Goal: Answer question/provide support

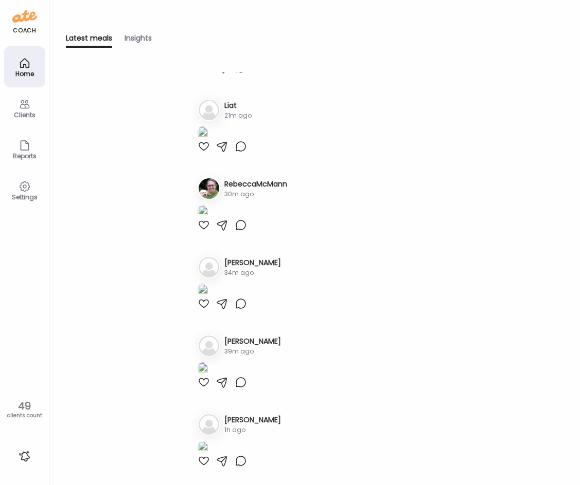
scroll to position [257, 0]
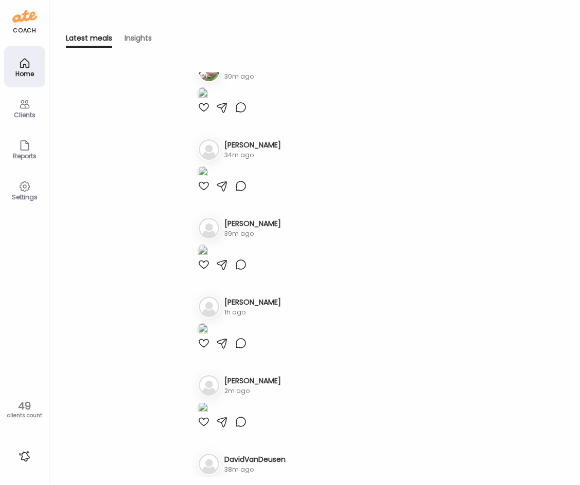
click at [26, 106] on icon at bounding box center [25, 104] width 12 height 12
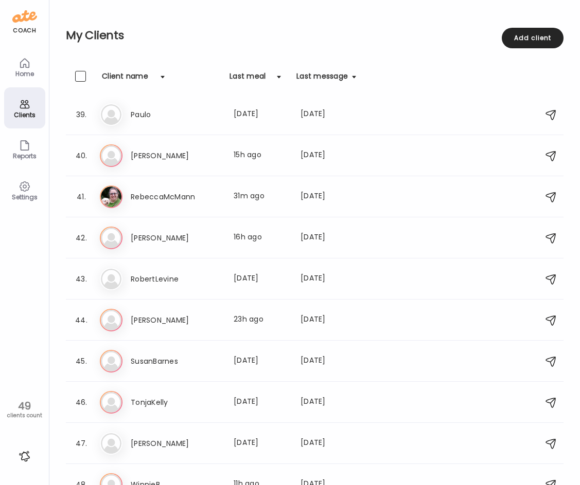
scroll to position [1626, 0]
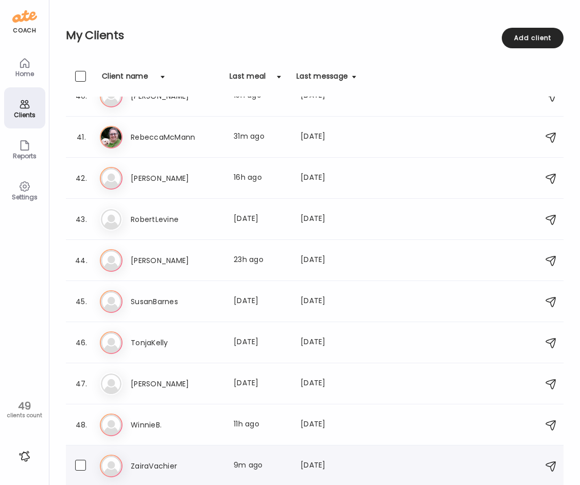
click at [197, 456] on div "Za ZairaVachier Last meal: 9m ago Last message: [DATE] You: Hello [PERSON_NAME]…" at bounding box center [316, 466] width 432 height 23
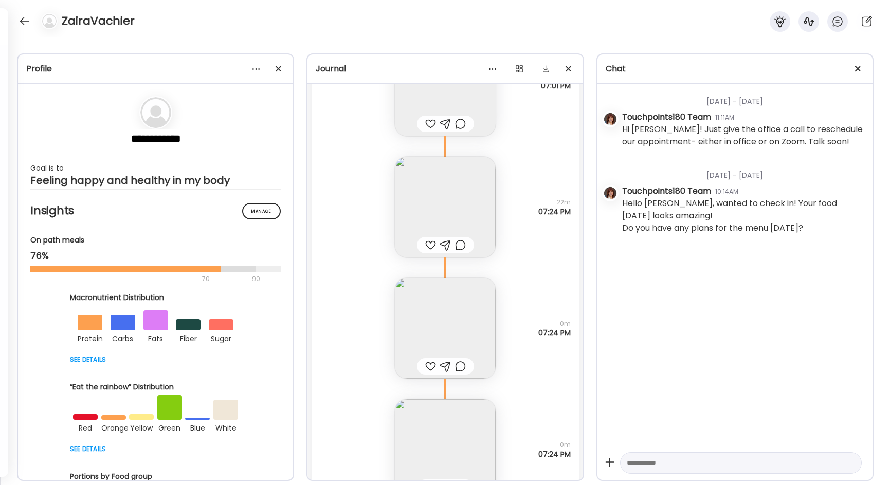
scroll to position [12670, 0]
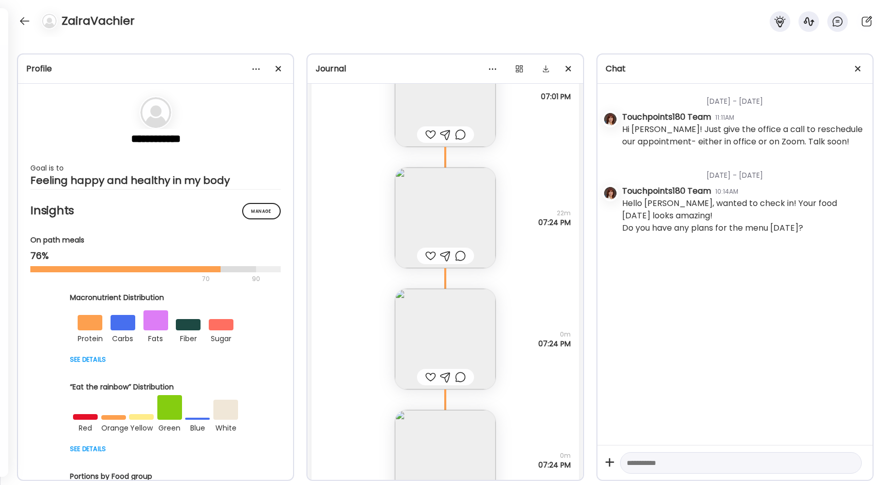
click at [435, 334] on img at bounding box center [445, 339] width 101 height 101
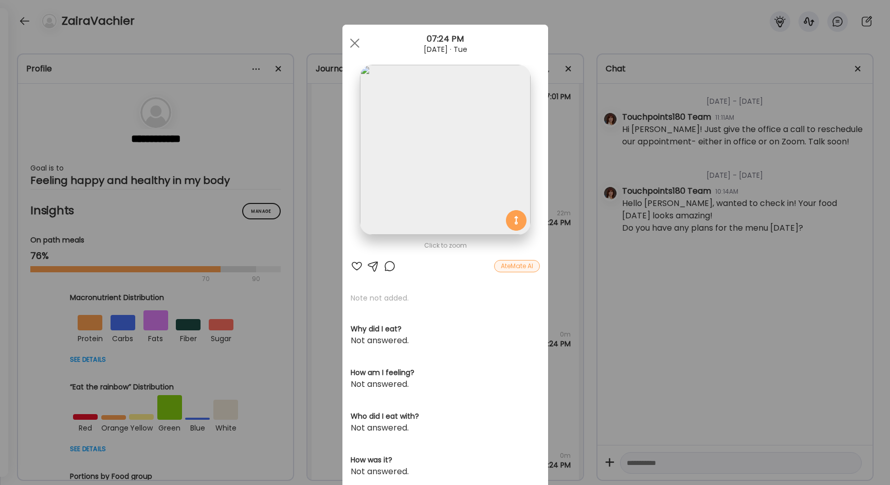
click at [438, 176] on img at bounding box center [445, 150] width 170 height 170
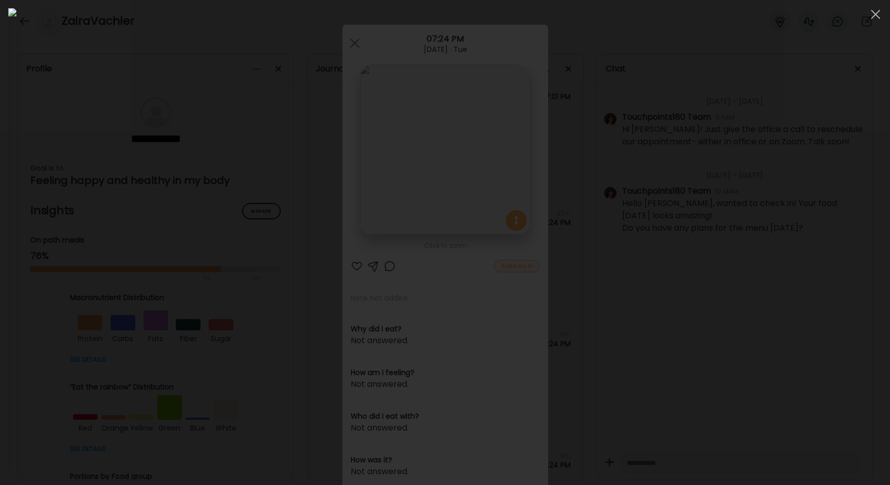
click at [438, 176] on img at bounding box center [445, 242] width 874 height 469
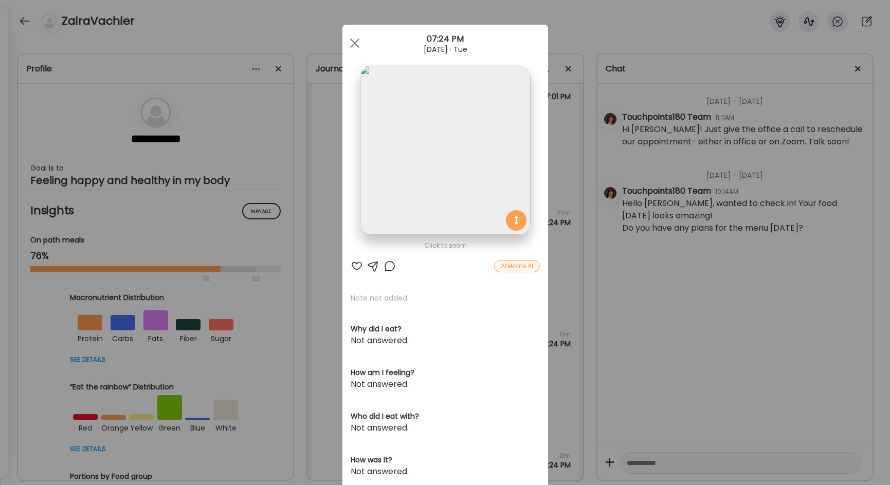
click at [316, 299] on div "Ate Coach Dashboard Wahoo! It’s official Take a moment to set up your Coach Pro…" at bounding box center [445, 242] width 890 height 485
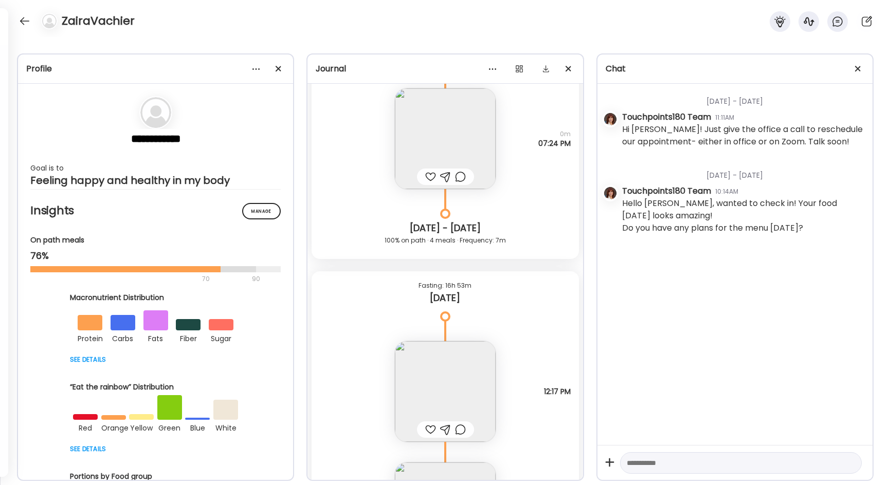
scroll to position [13030, 0]
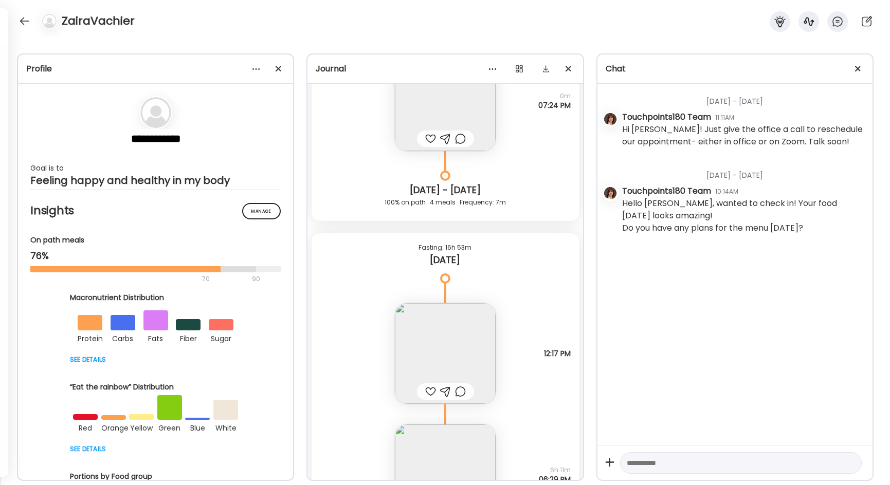
click at [432, 350] on img at bounding box center [445, 353] width 101 height 101
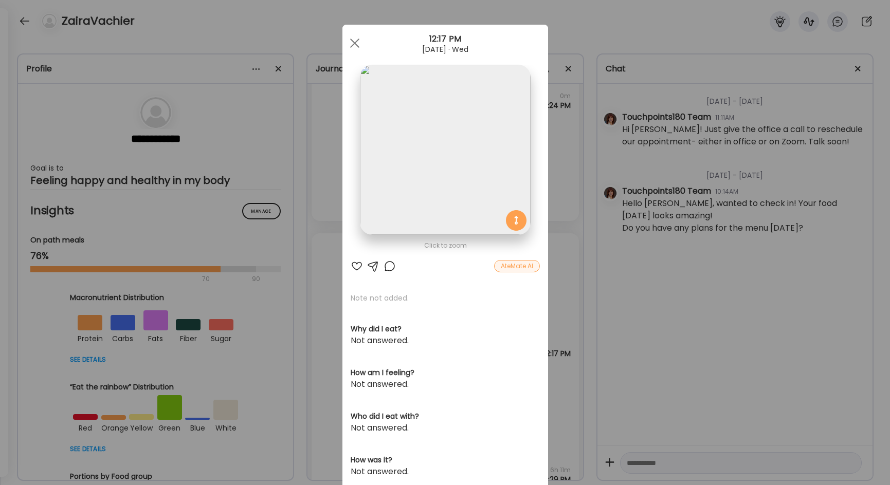
click at [394, 172] on img at bounding box center [445, 150] width 170 height 170
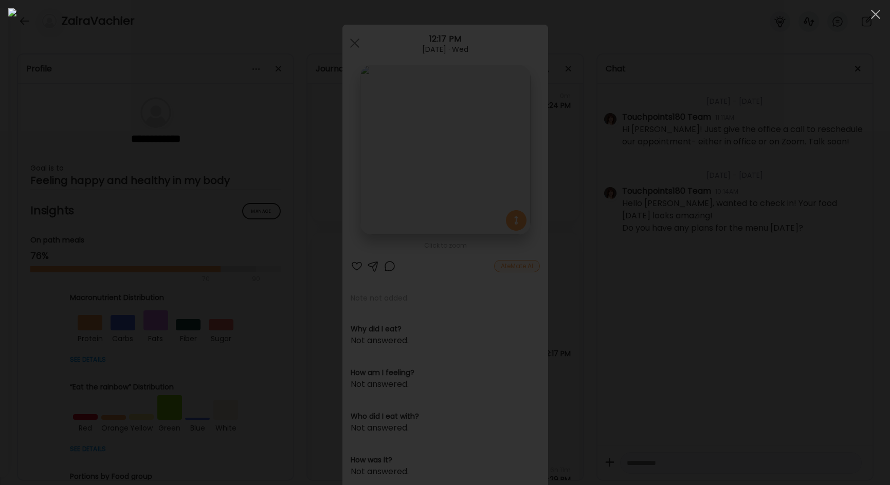
click at [172, 214] on div at bounding box center [445, 242] width 874 height 469
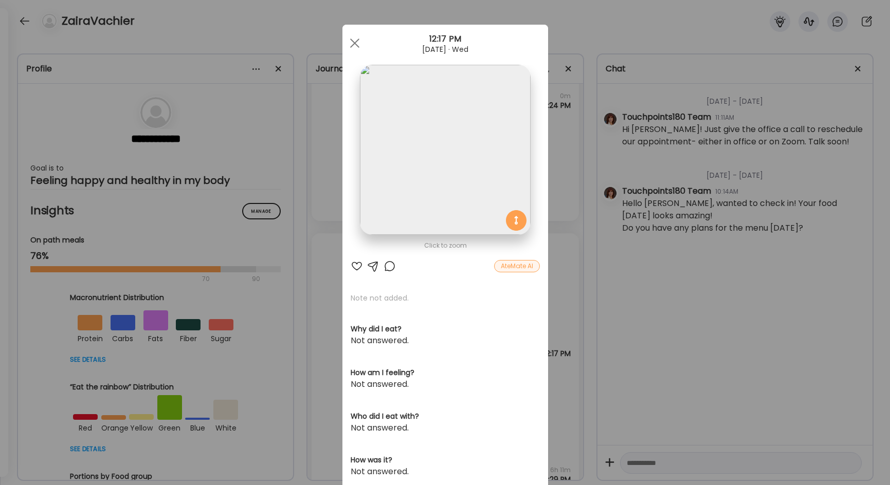
click at [274, 325] on div "Ate Coach Dashboard Wahoo! It’s official Take a moment to set up your Coach Pro…" at bounding box center [445, 242] width 890 height 485
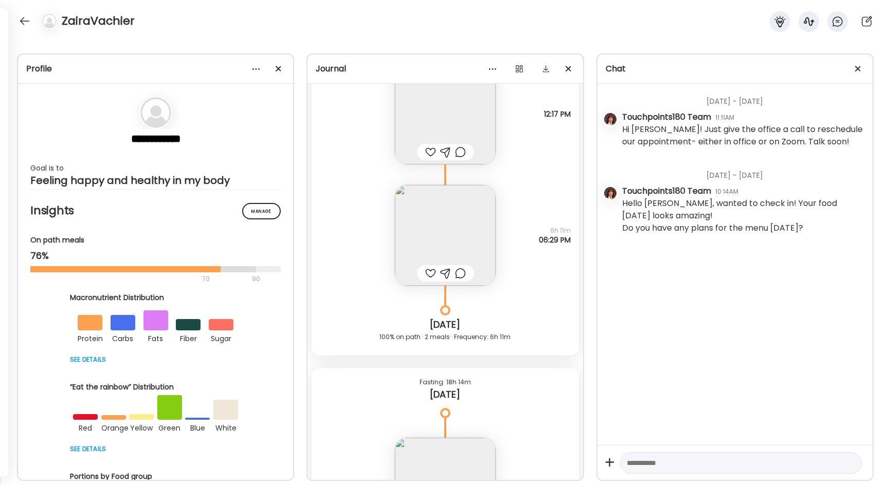
scroll to position [13287, 0]
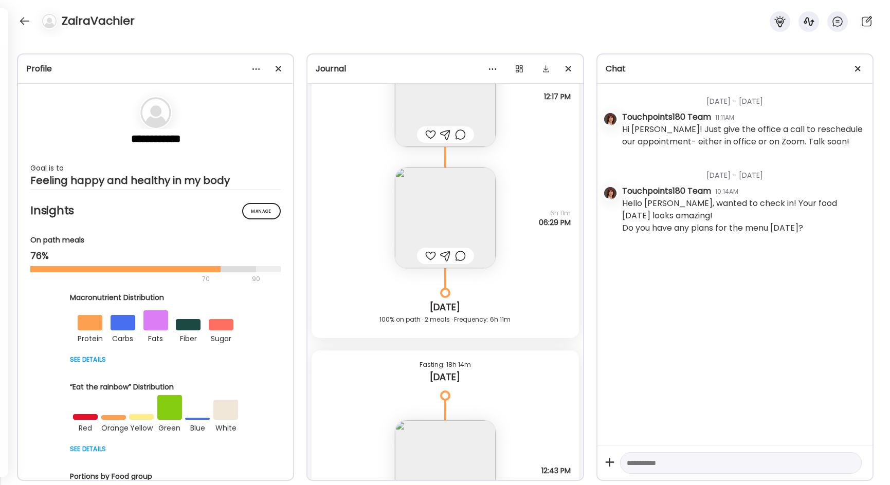
click at [466, 214] on img at bounding box center [445, 218] width 101 height 101
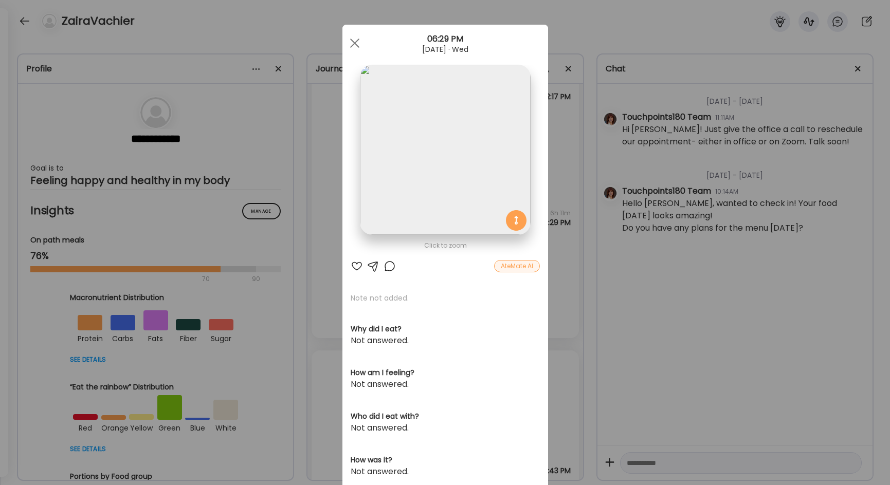
click at [423, 172] on img at bounding box center [445, 150] width 170 height 170
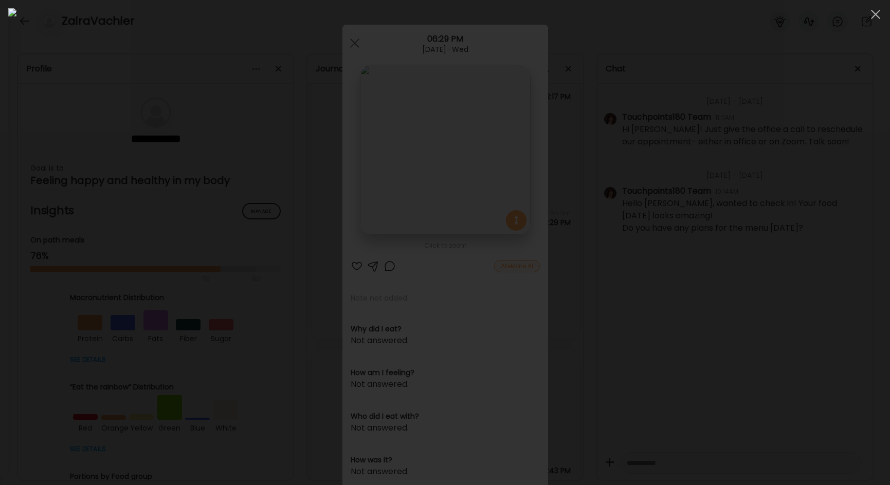
click at [111, 274] on div at bounding box center [445, 242] width 874 height 469
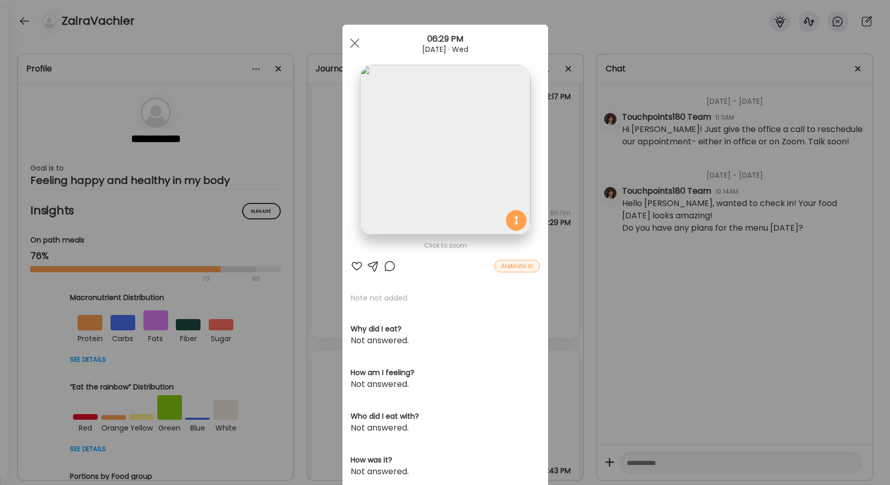
click at [305, 351] on div "Ate Coach Dashboard Wahoo! It’s official Take a moment to set up your Coach Pro…" at bounding box center [445, 242] width 890 height 485
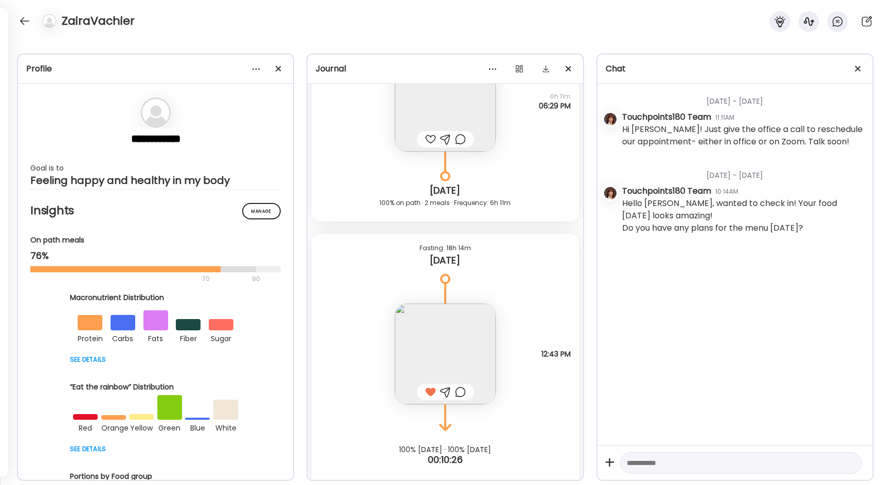
scroll to position [13415, 0]
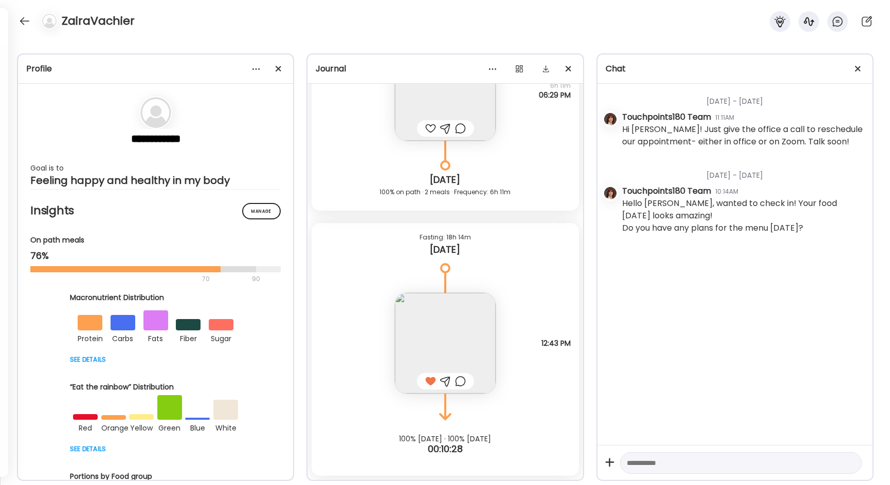
click at [579, 464] on textarea at bounding box center [732, 463] width 210 height 12
type textarea "**********"
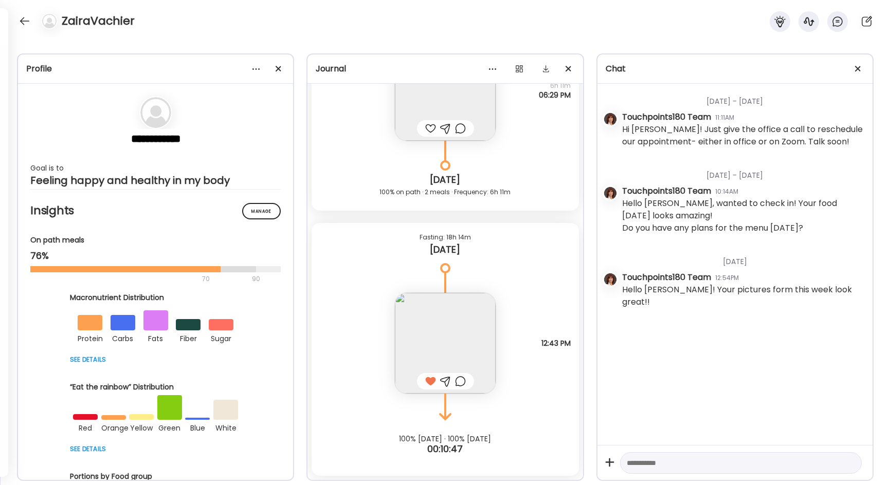
click at [579, 463] on textarea at bounding box center [732, 463] width 210 height 12
type textarea "*"
click at [26, 24] on div at bounding box center [24, 21] width 16 height 16
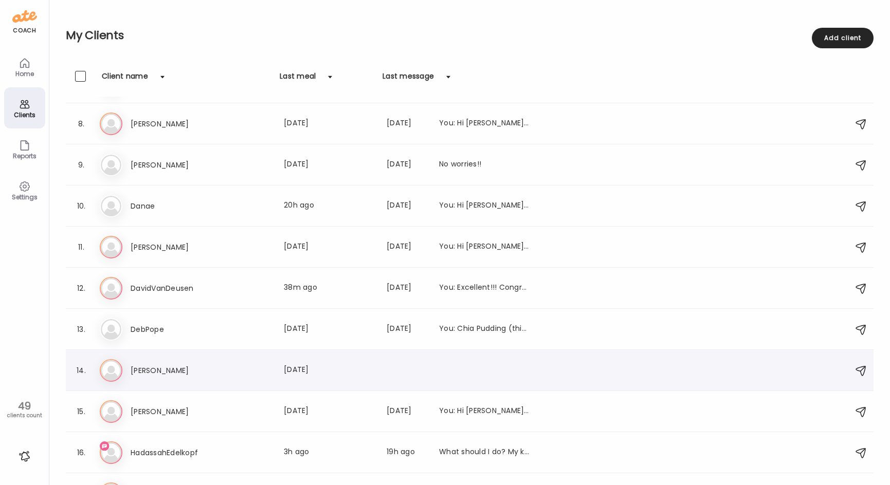
scroll to position [282, 0]
click at [177, 447] on h3 "HadassahEdelkopf" at bounding box center [176, 452] width 91 height 12
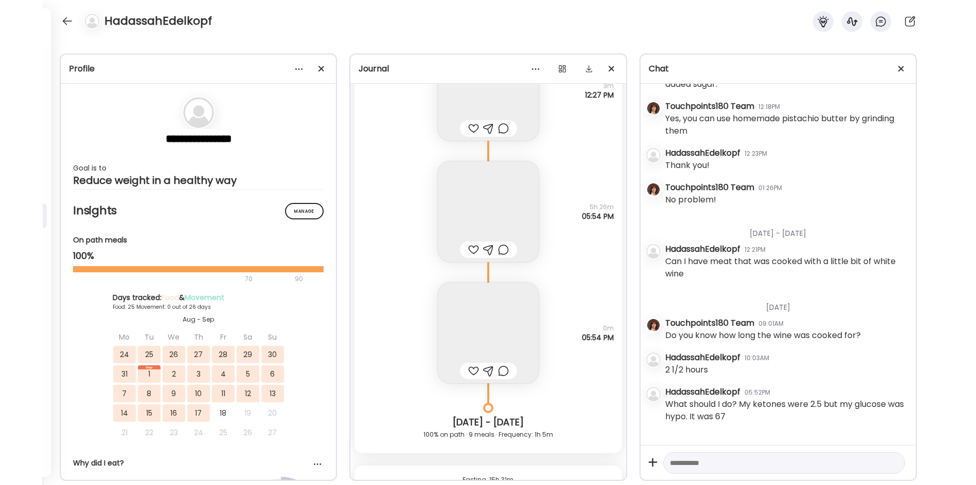
scroll to position [32257, 0]
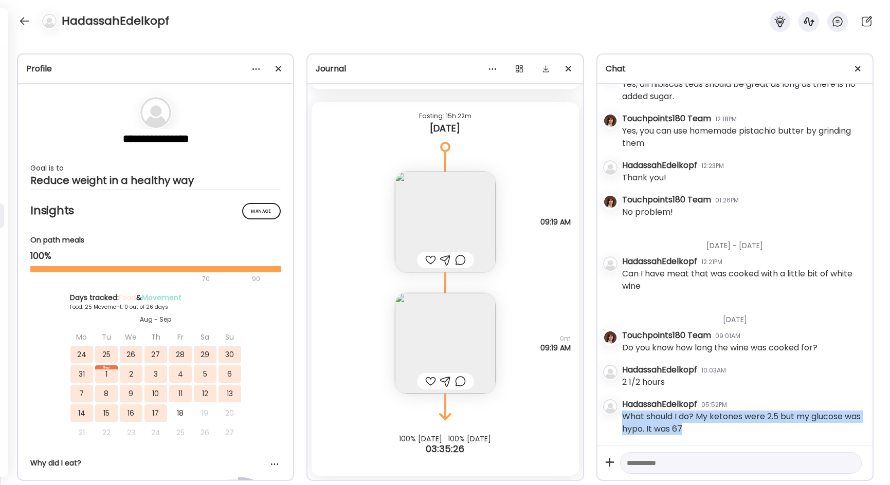
drag, startPoint x: 704, startPoint y: 428, endPoint x: 619, endPoint y: 417, distance: 85.6
click at [579, 417] on div "[DATE] - [DATE] HadassahEdelkopf 04:50PM Hi [PERSON_NAME], Just wanted to let y…" at bounding box center [735, 265] width 275 height 362
copy div "What should I do? My ketones were 2.5 but my glucose was hypo. It was 67"
click at [447, 214] on img at bounding box center [445, 222] width 101 height 101
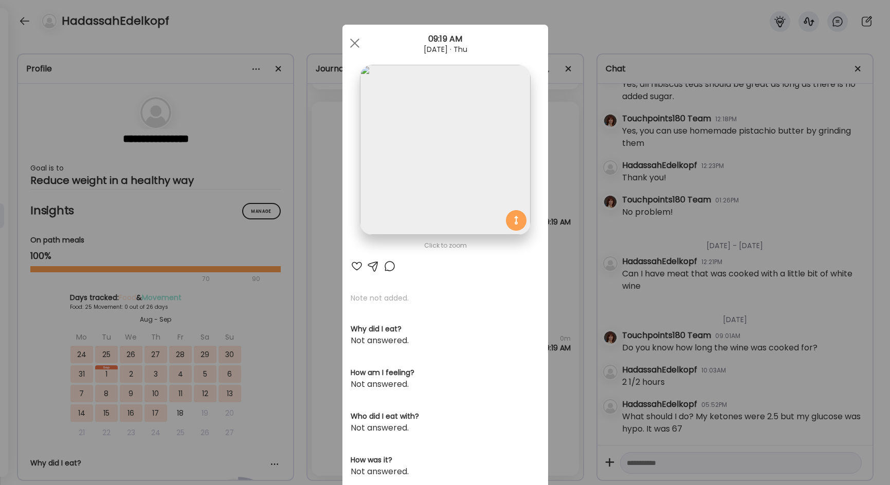
click at [562, 254] on div "Ate Coach Dashboard Wahoo! It’s official Take a moment to set up your Coach Pro…" at bounding box center [445, 242] width 890 height 485
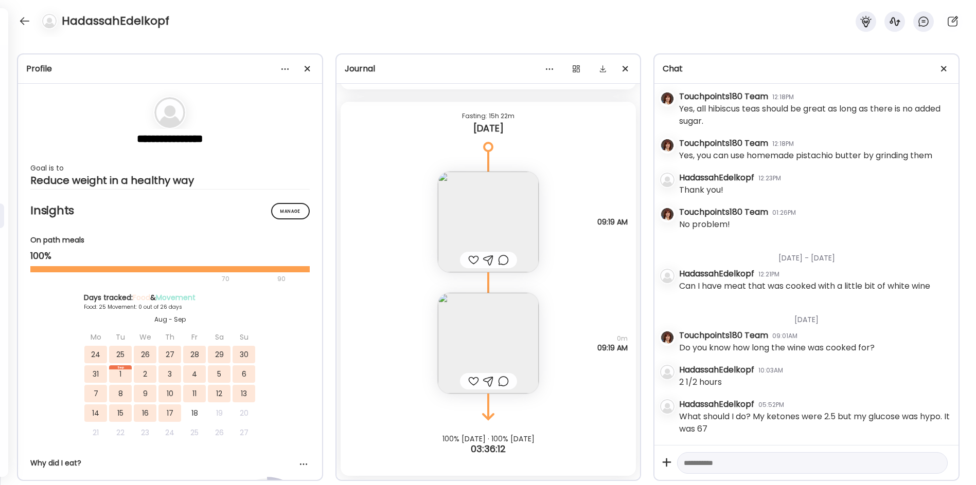
scroll to position [1628, 0]
click at [579, 472] on div at bounding box center [812, 464] width 271 height 22
click at [579, 462] on textarea at bounding box center [802, 463] width 239 height 12
type textarea "*"
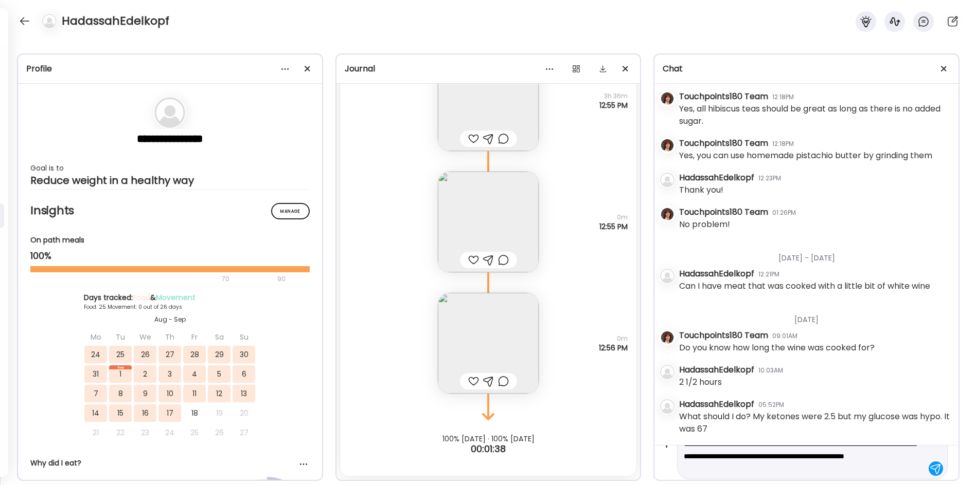
scroll to position [0, 0]
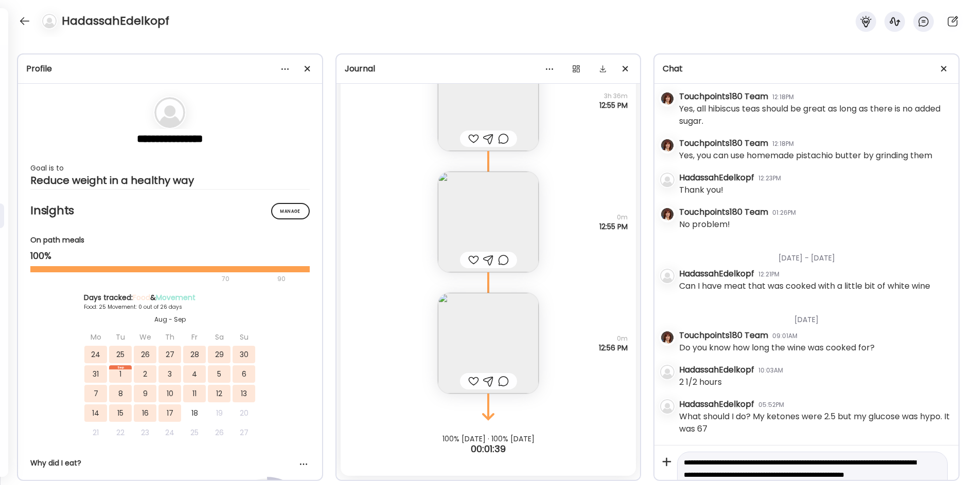
click at [579, 475] on textarea "**********" at bounding box center [802, 475] width 239 height 37
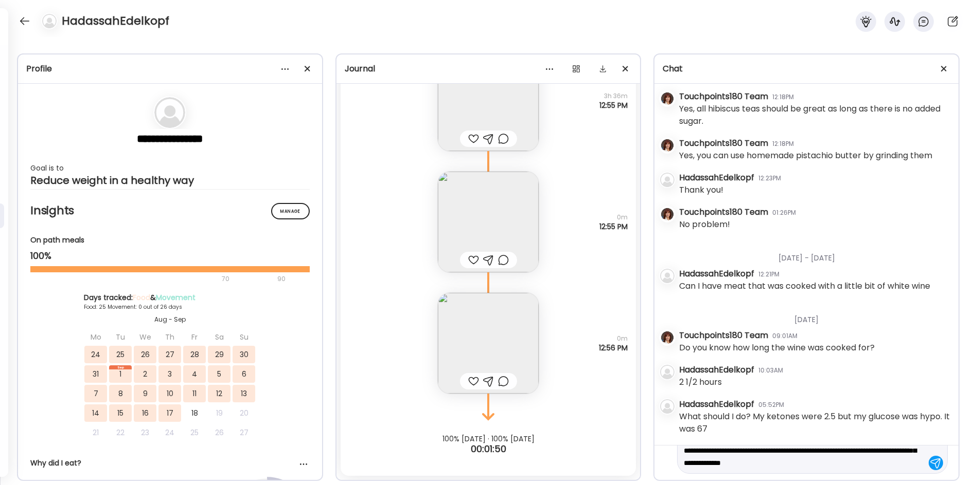
scroll to position [37, 0]
click at [579, 463] on textarea "**********" at bounding box center [802, 444] width 239 height 49
type textarea "**********"
click at [579, 459] on div at bounding box center [935, 463] width 14 height 14
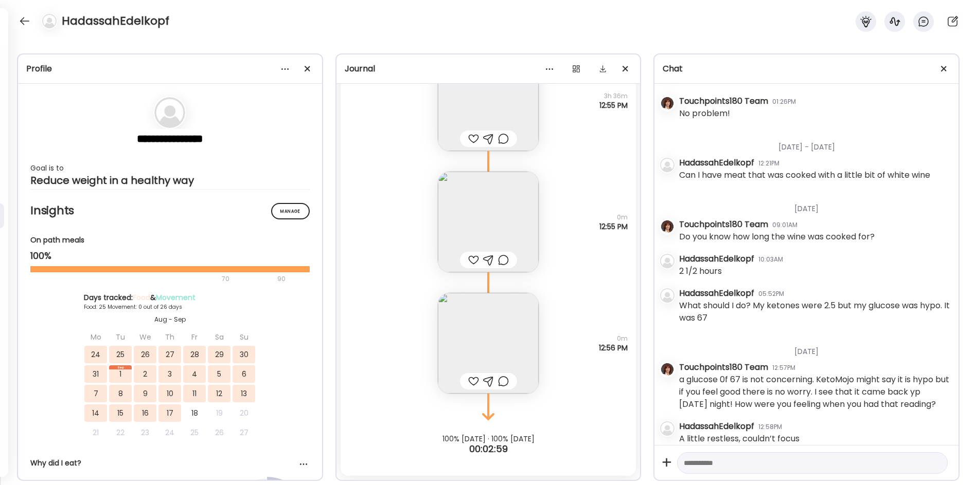
scroll to position [1761, 0]
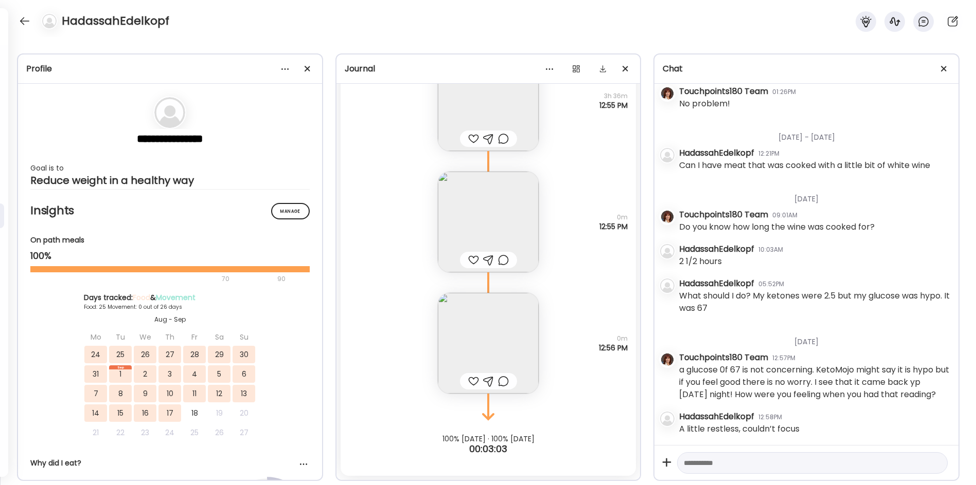
click at [579, 460] on textarea at bounding box center [802, 463] width 239 height 12
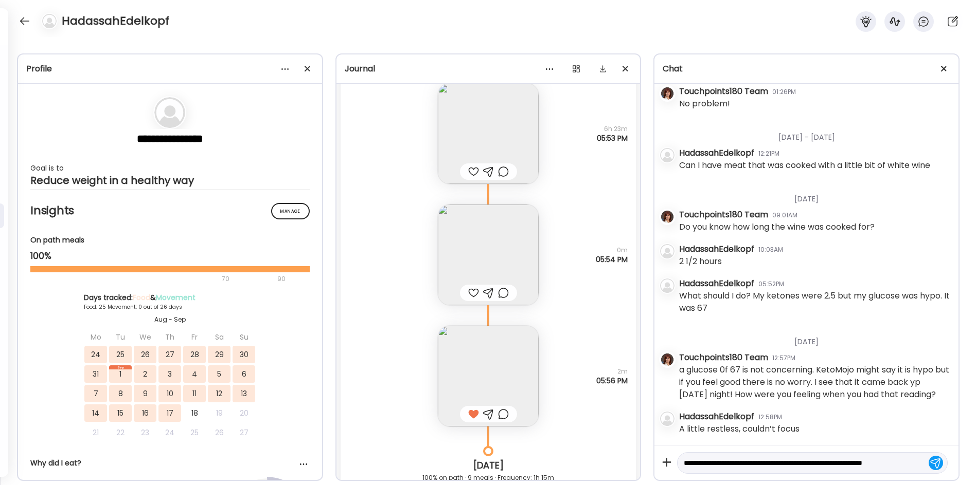
scroll to position [12, 0]
type textarea "**********"
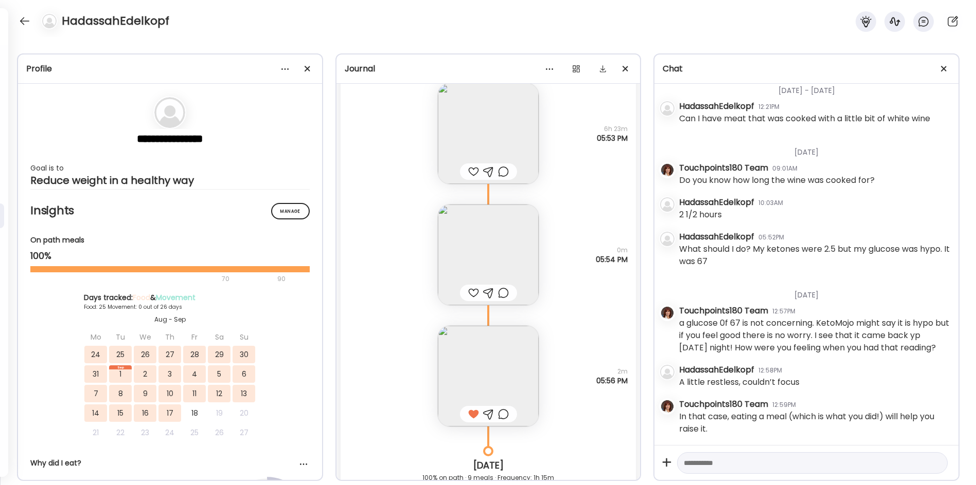
scroll to position [1808, 0]
click at [579, 459] on textarea at bounding box center [802, 463] width 239 height 12
type textarea "**********"
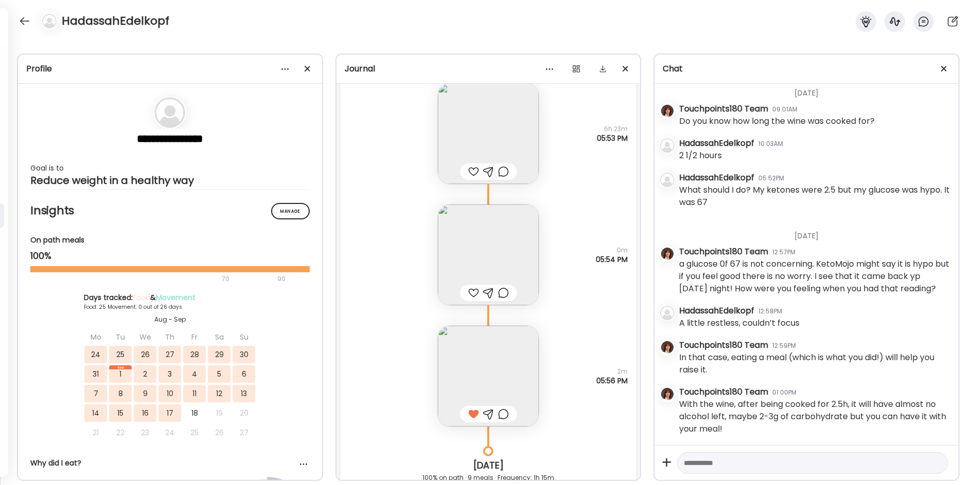
scroll to position [1867, 0]
click at [28, 22] on div at bounding box center [24, 21] width 16 height 16
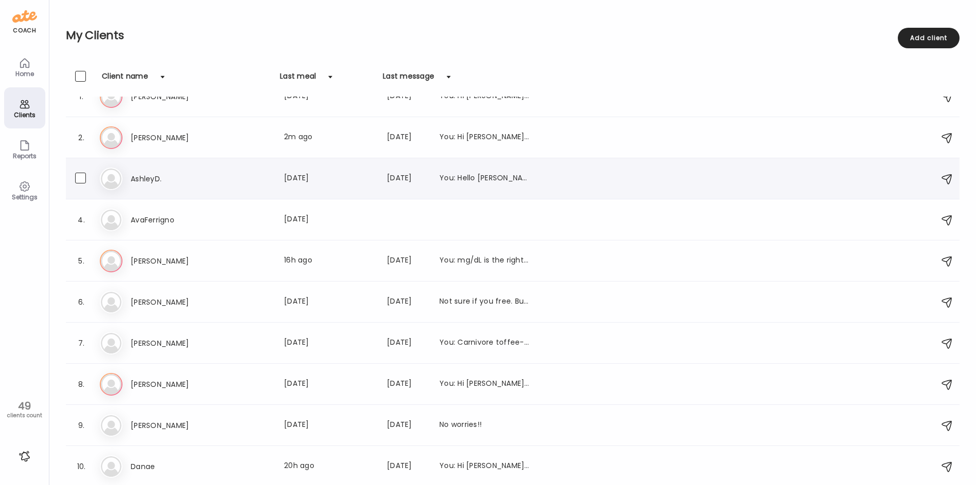
scroll to position [0, 0]
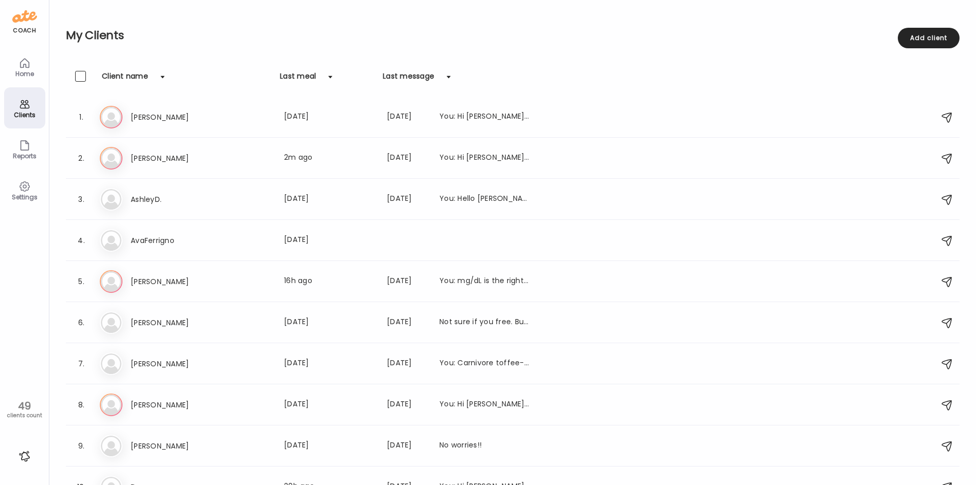
click at [22, 70] on div "Home" at bounding box center [24, 73] width 37 height 7
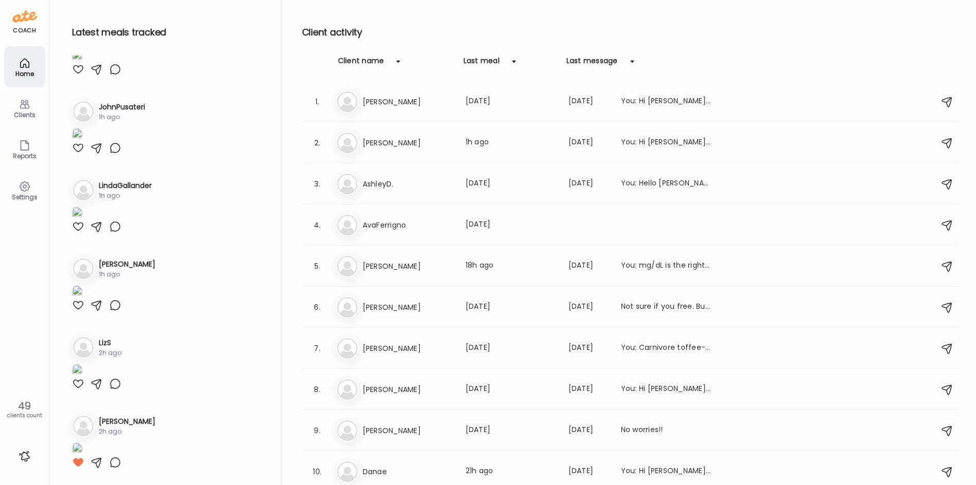
scroll to position [1337, 0]
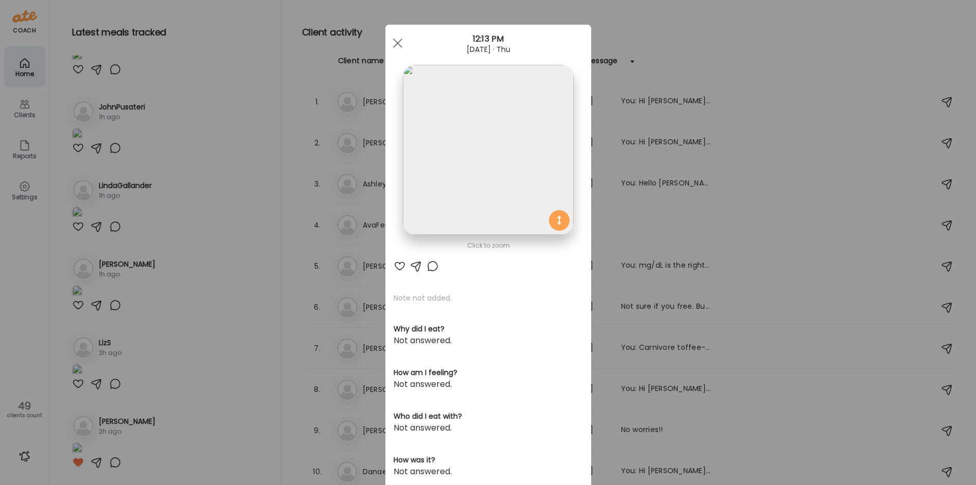
click at [469, 178] on img at bounding box center [488, 150] width 170 height 170
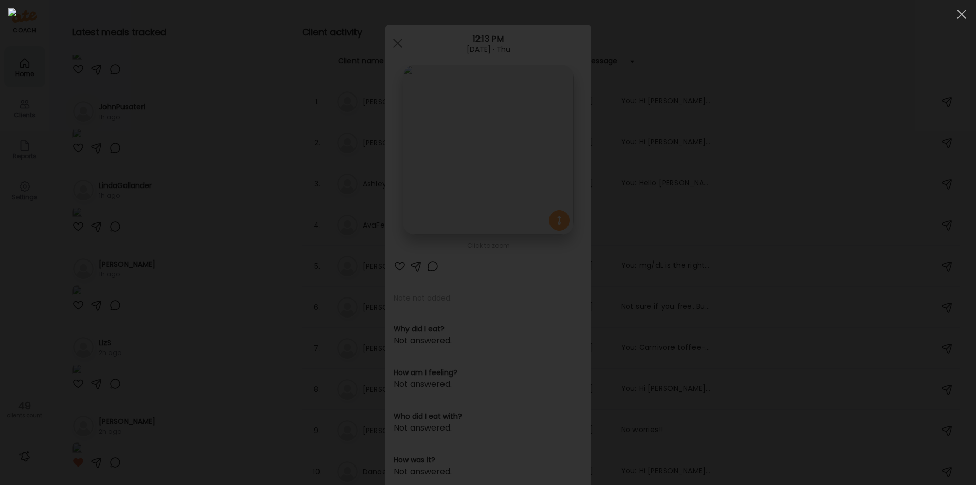
click at [123, 177] on div at bounding box center [487, 242] width 959 height 469
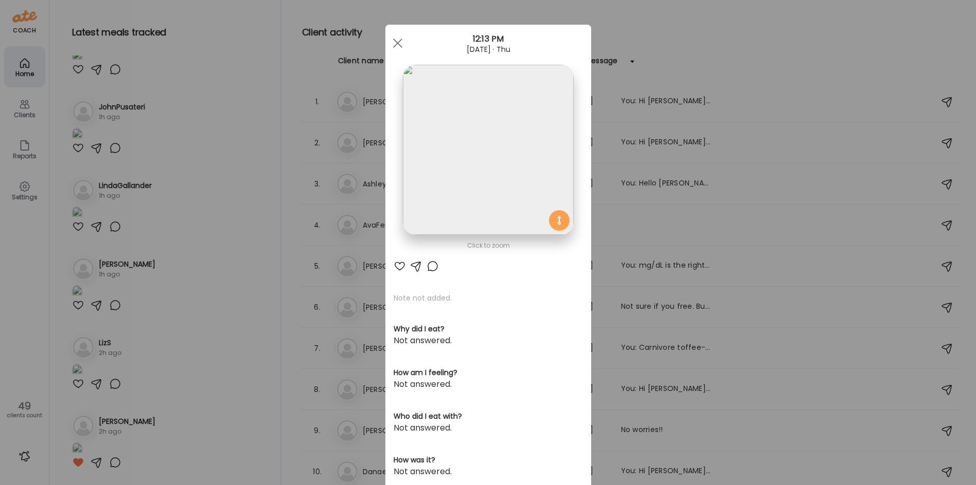
click at [151, 206] on div "Ate Coach Dashboard Wahoo! It’s official Take a moment to set up your Coach Pro…" at bounding box center [488, 242] width 976 height 485
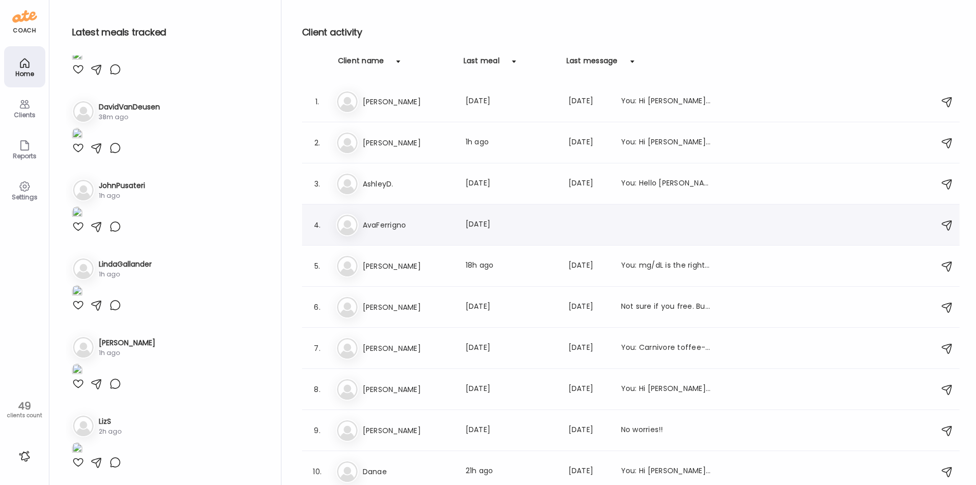
scroll to position [2150, 0]
